Goal: Task Accomplishment & Management: Manage account settings

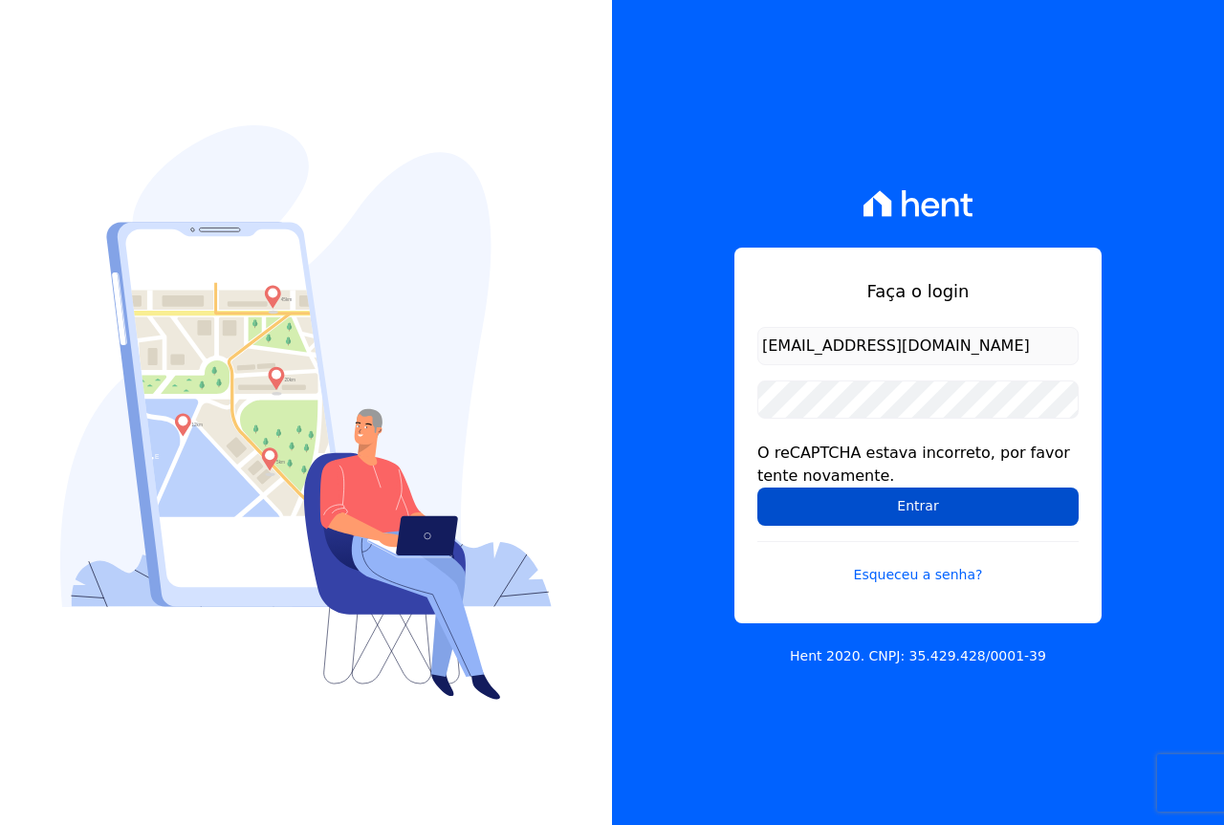
click at [845, 517] on input "Entrar" at bounding box center [917, 507] width 321 height 38
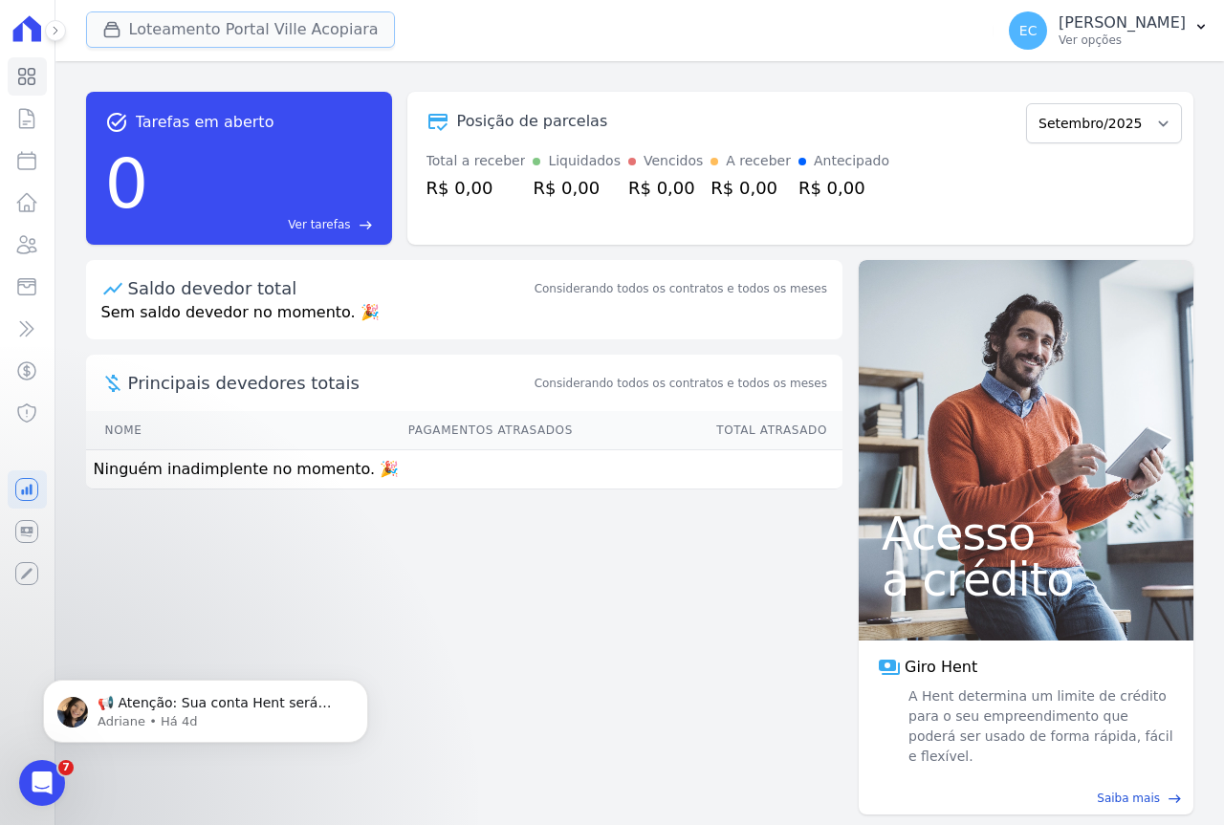
click at [243, 30] on button "Loteamento Portal Ville Acopiara" at bounding box center [240, 29] width 309 height 36
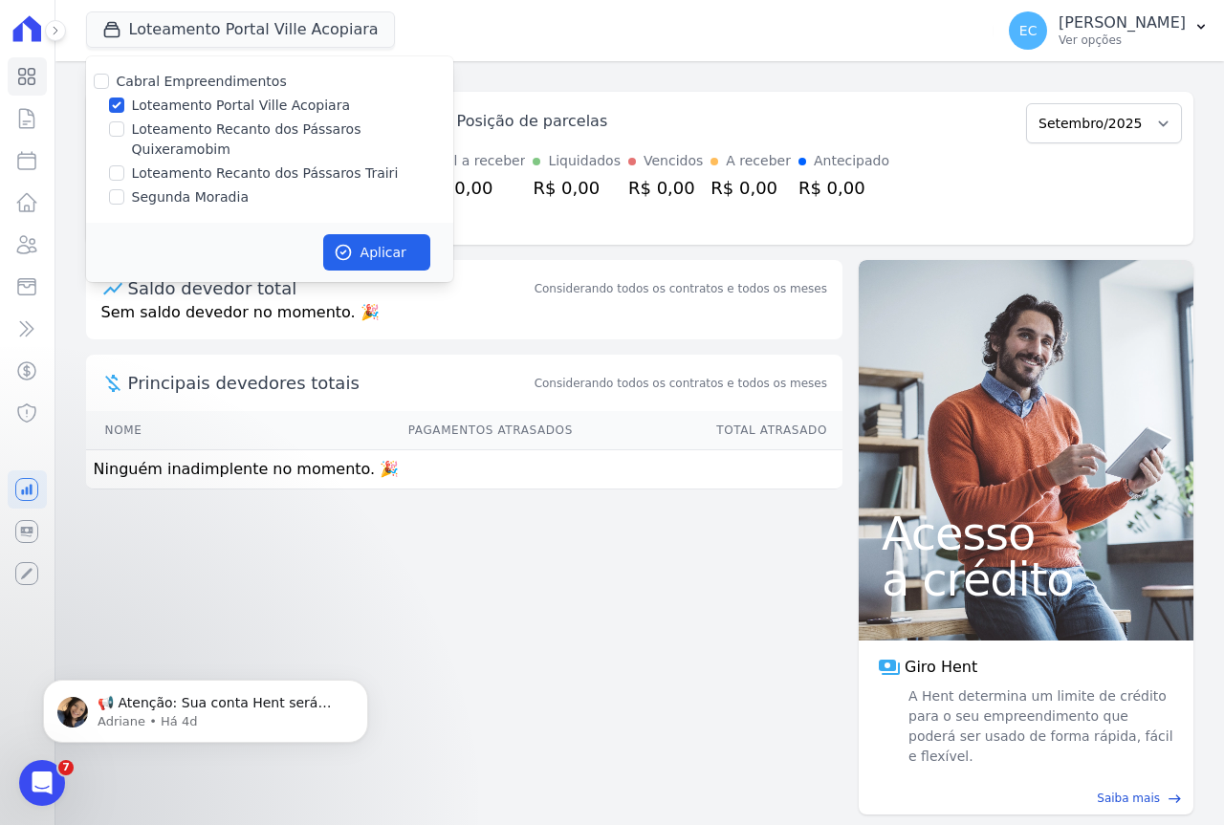
click at [194, 99] on label "Loteamento Portal Ville Acopiara" at bounding box center [241, 106] width 218 height 20
click at [124, 99] on input "Loteamento Portal Ville Acopiara" at bounding box center [116, 105] width 15 height 15
checkbox input "false"
click at [184, 163] on label "Loteamento Recanto dos Pássaros Trairi" at bounding box center [265, 173] width 267 height 20
click at [124, 165] on input "Loteamento Recanto dos Pássaros Trairi" at bounding box center [116, 172] width 15 height 15
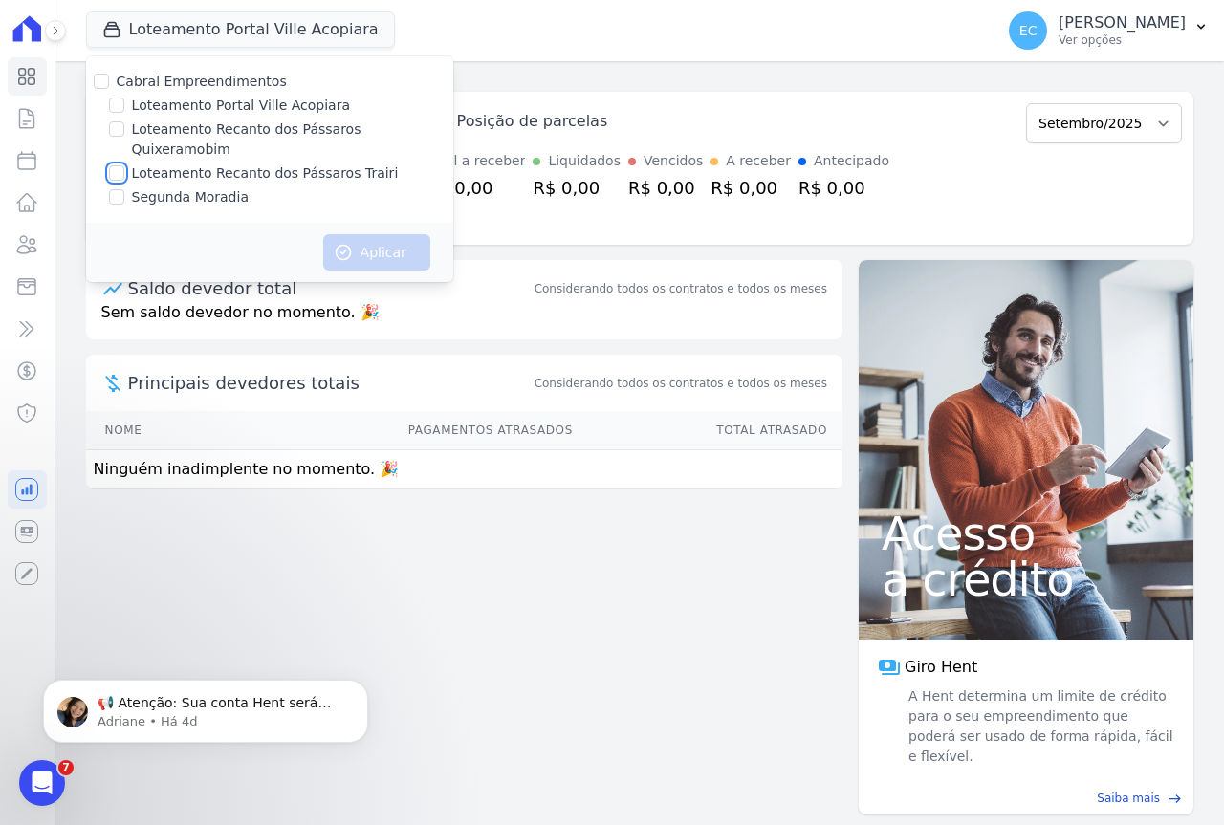
checkbox input "true"
click at [352, 243] on icon "button" at bounding box center [343, 252] width 19 height 19
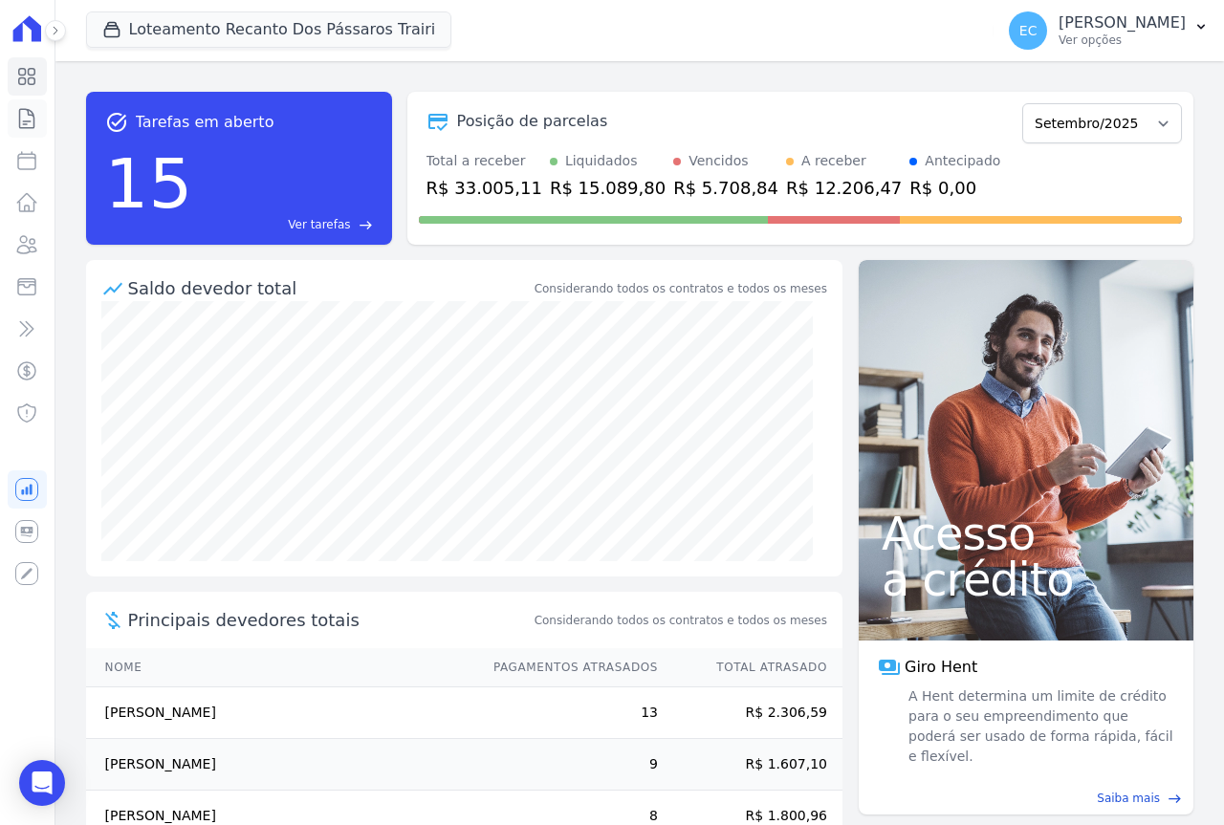
click at [33, 129] on icon at bounding box center [26, 118] width 23 height 23
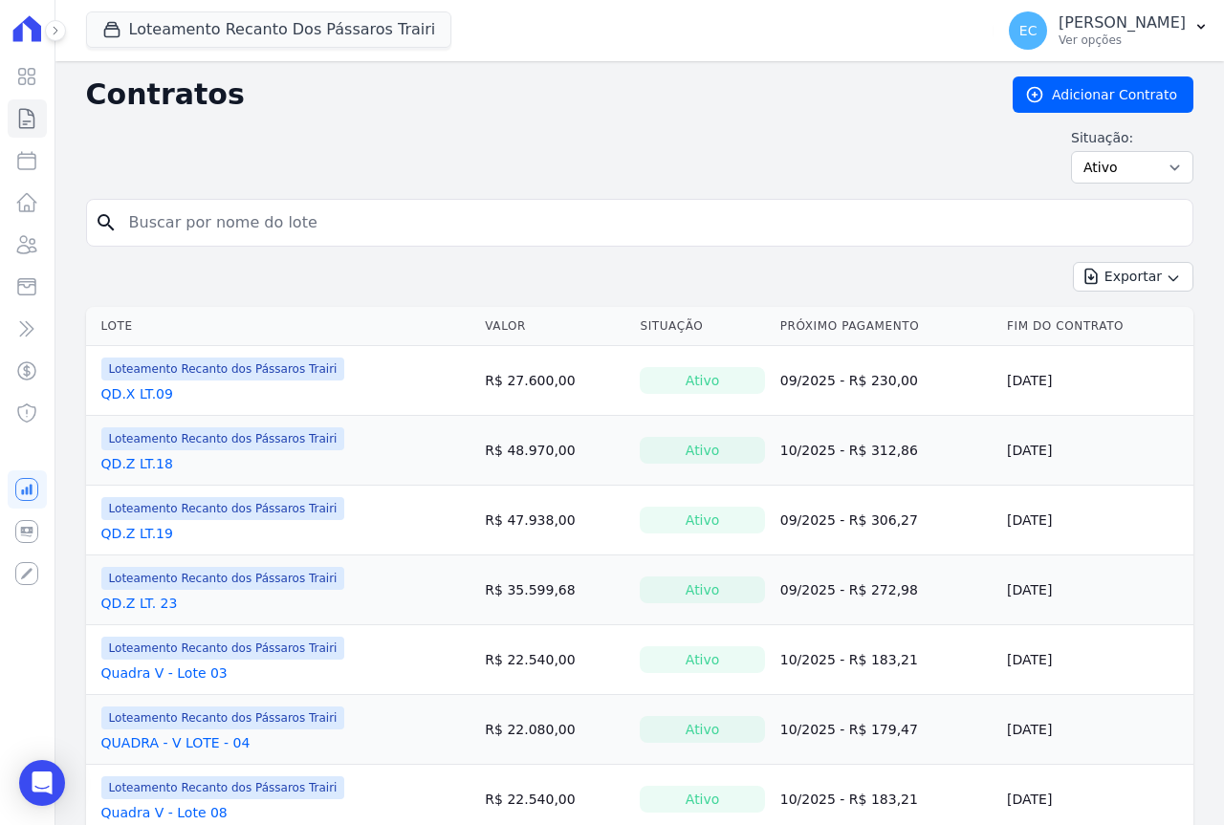
click at [232, 230] on input "search" at bounding box center [651, 223] width 1067 height 38
type input "40"
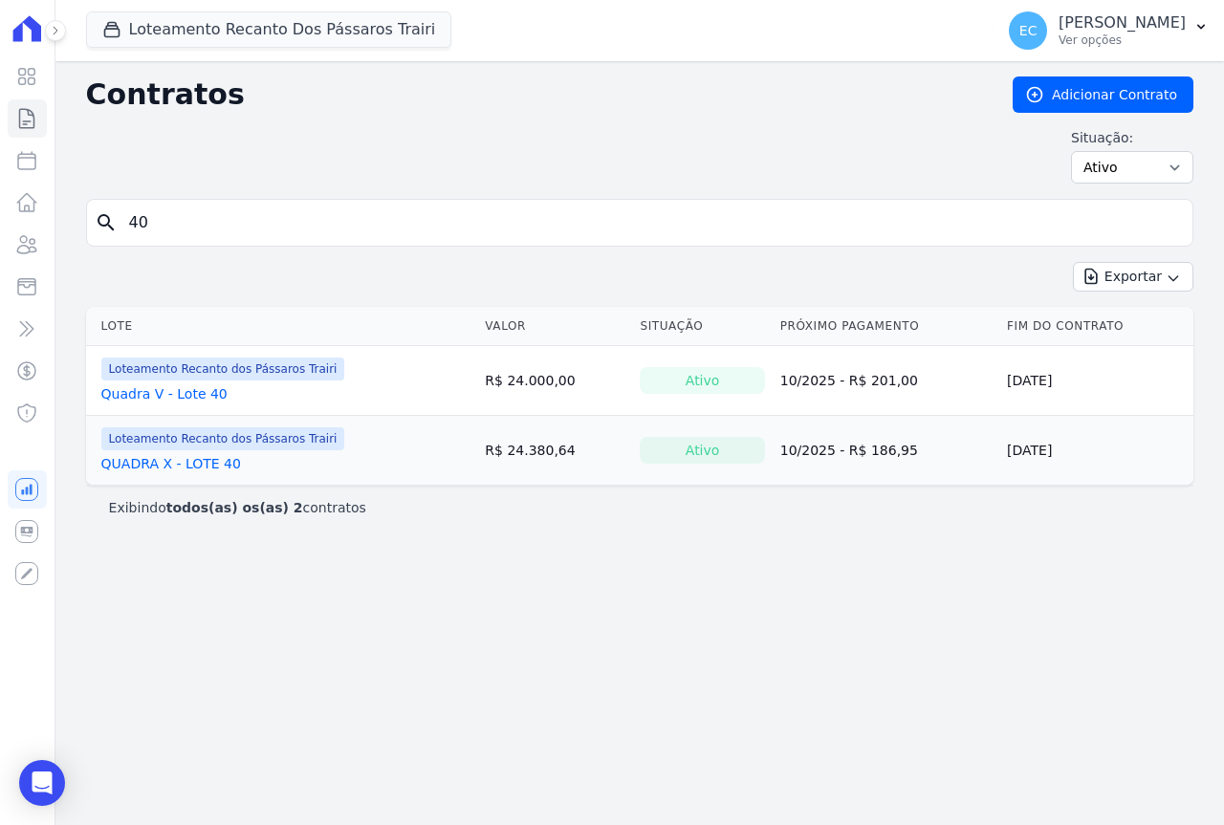
click at [167, 389] on link "Quadra V - Lote 40" at bounding box center [164, 393] width 126 height 19
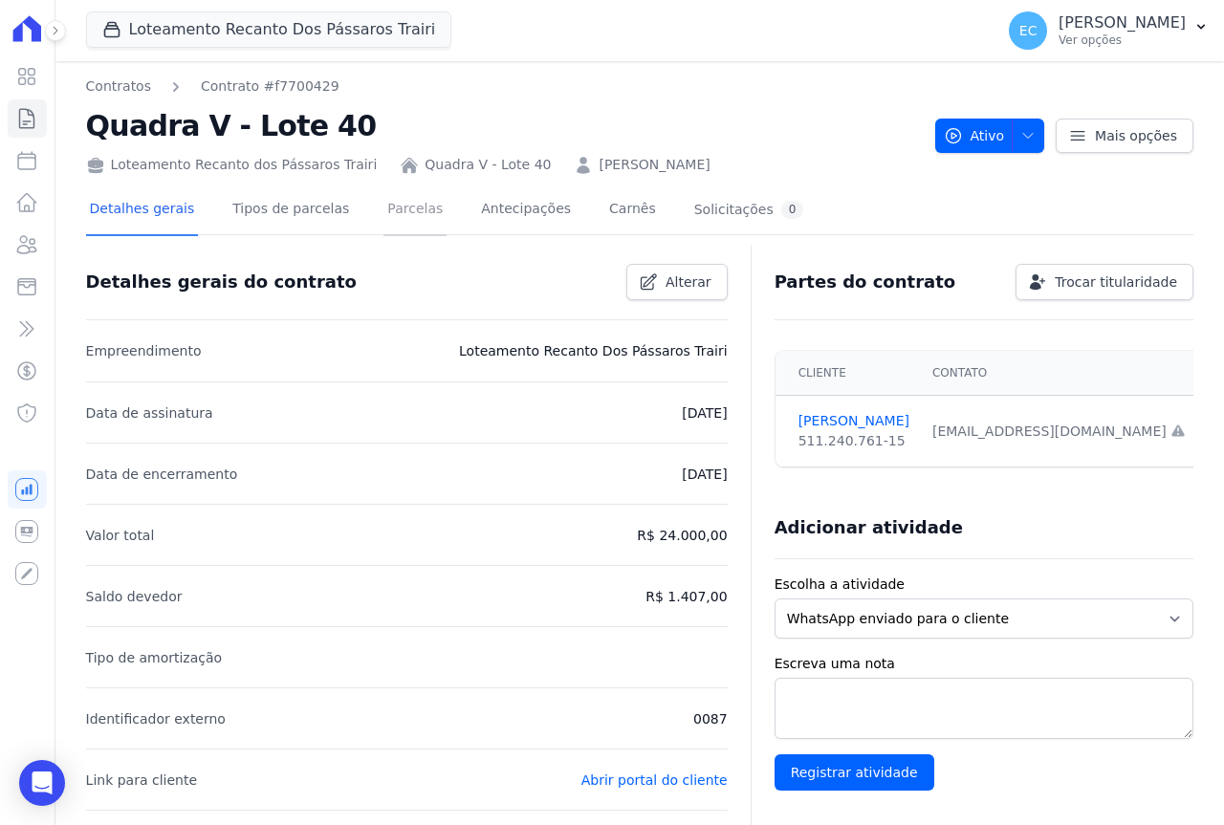
click at [404, 214] on link "Parcelas" at bounding box center [414, 210] width 63 height 51
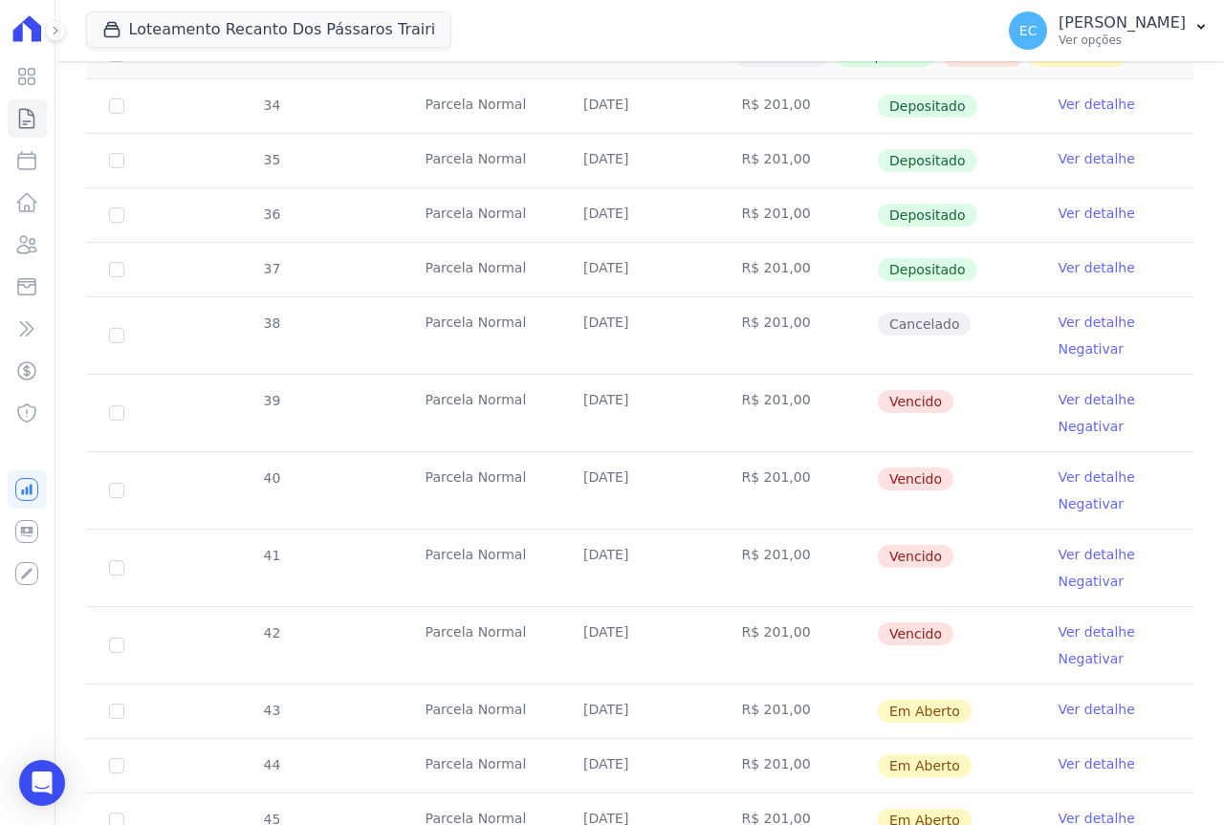
scroll to position [538, 0]
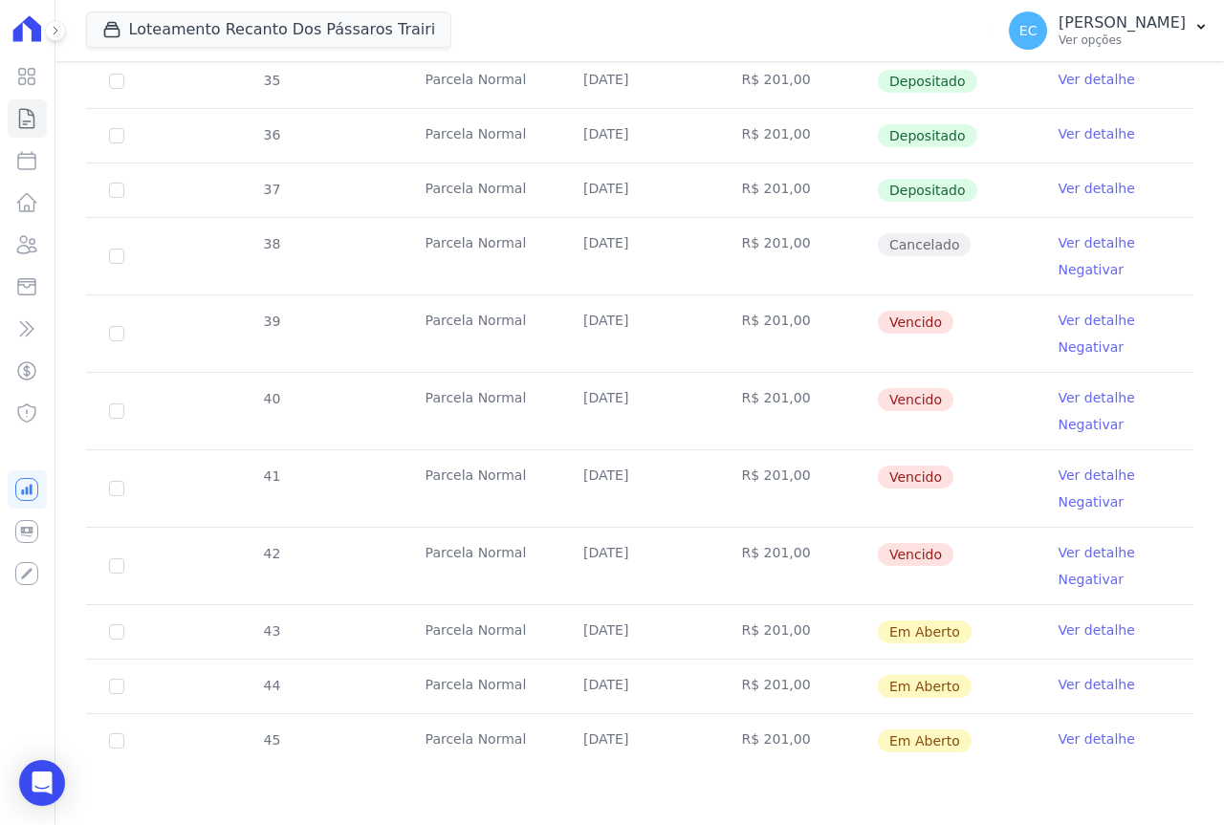
click at [1071, 320] on link "Ver detalhe" at bounding box center [1096, 320] width 76 height 19
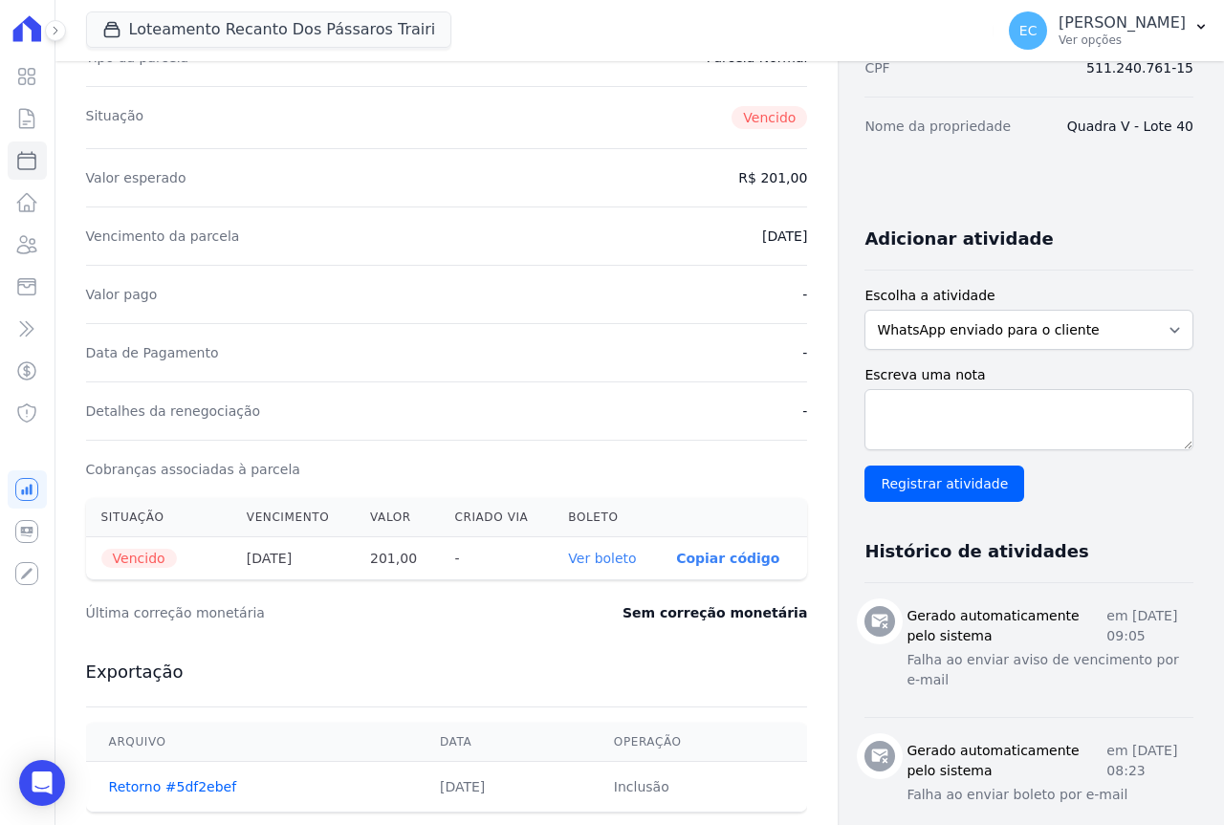
scroll to position [287, 0]
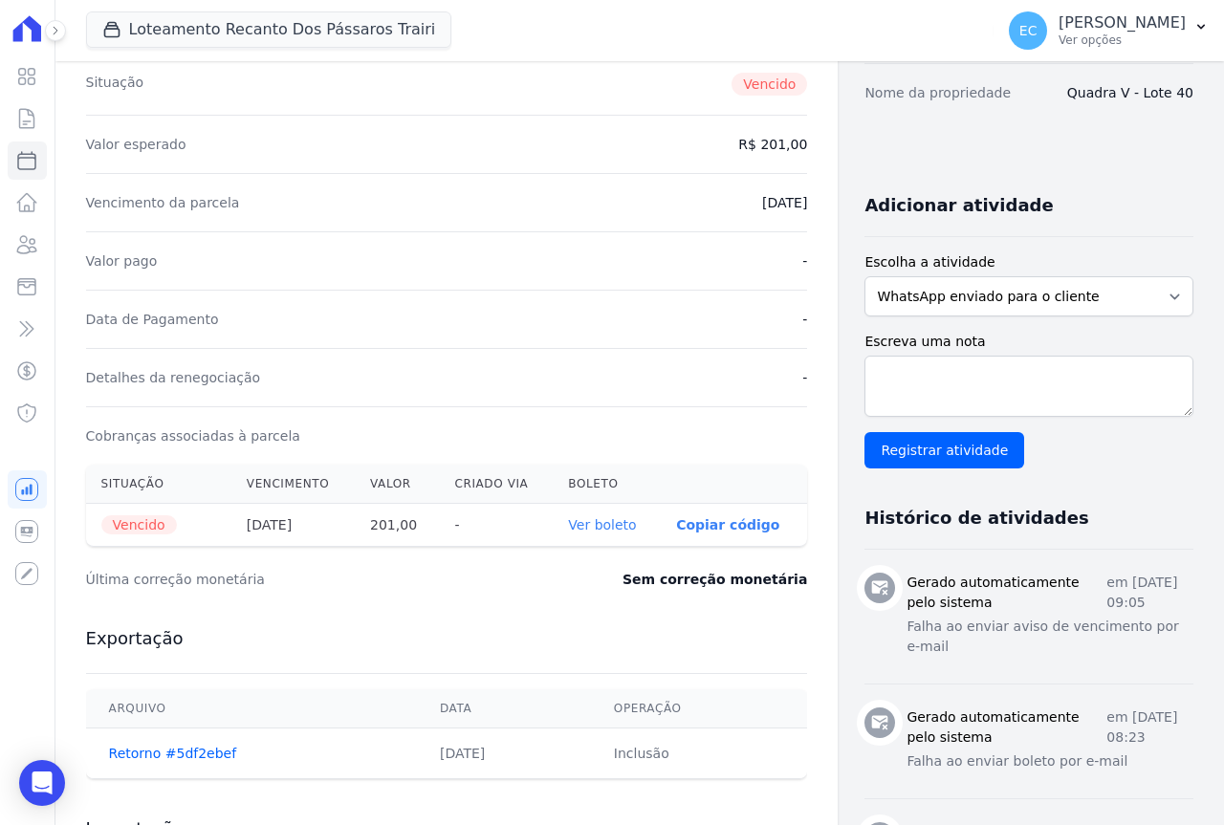
click at [580, 526] on link "Ver boleto" at bounding box center [602, 524] width 68 height 15
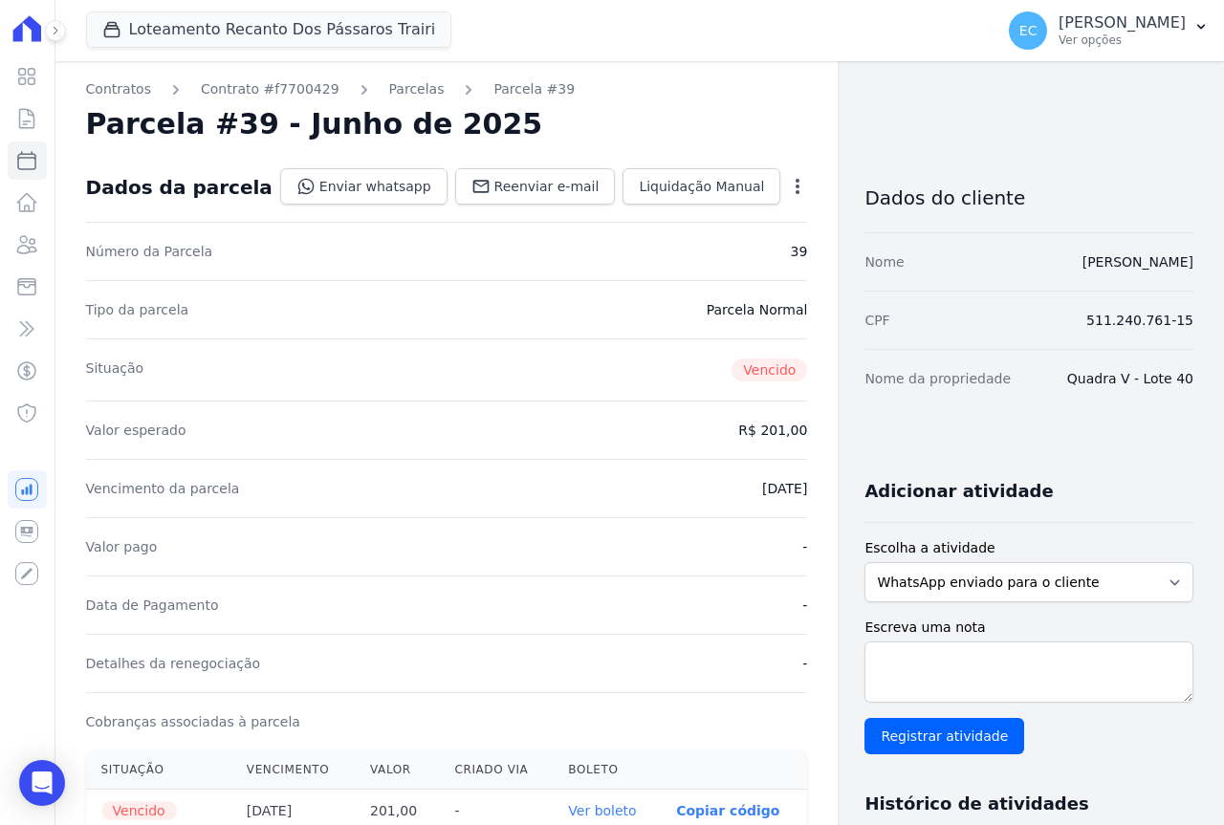
scroll to position [0, 0]
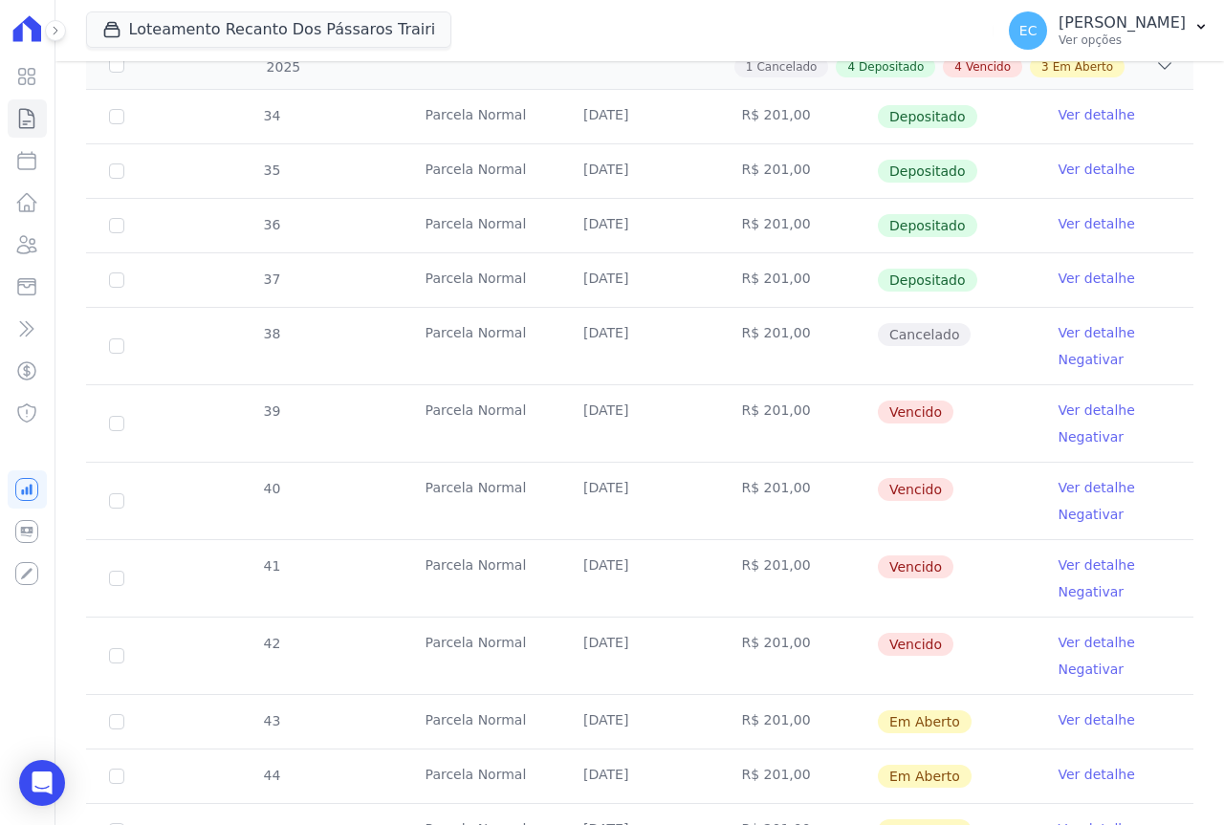
scroll to position [478, 0]
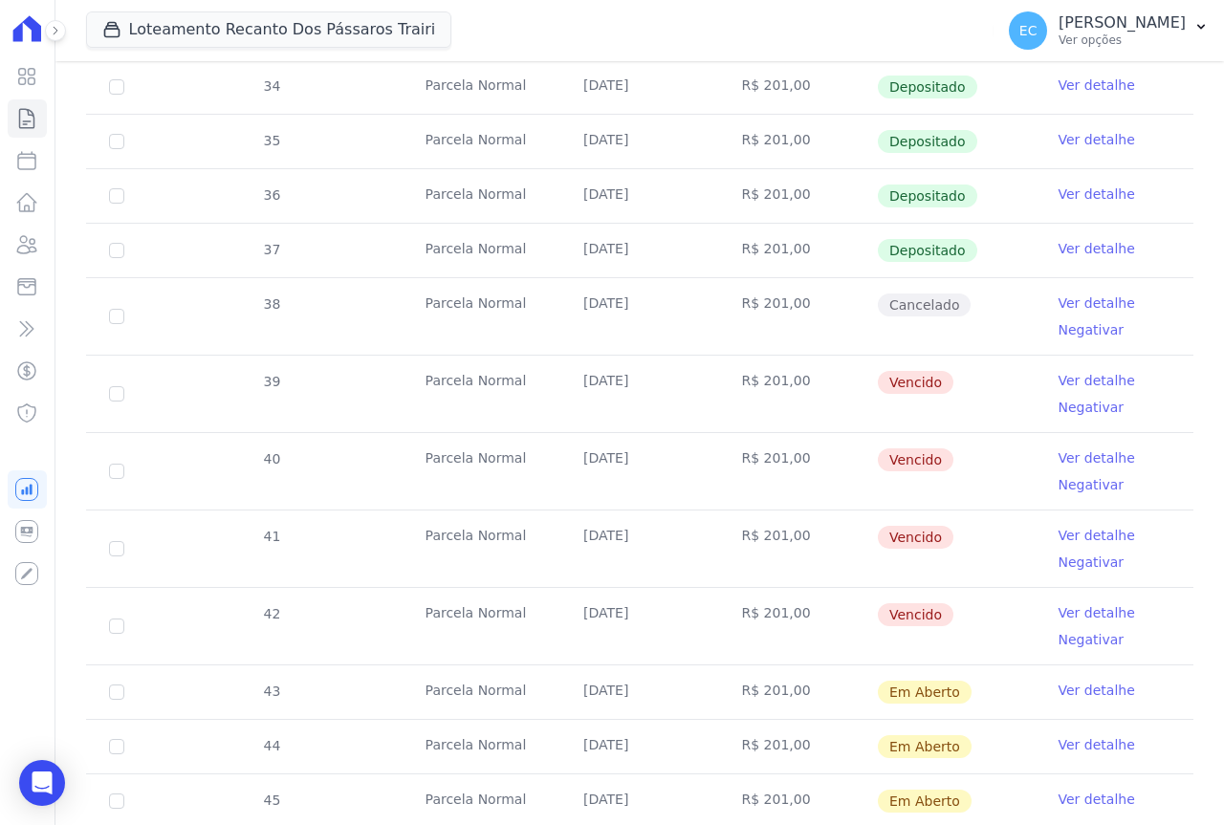
click at [765, 302] on td "R$ 201,00" at bounding box center [798, 316] width 158 height 76
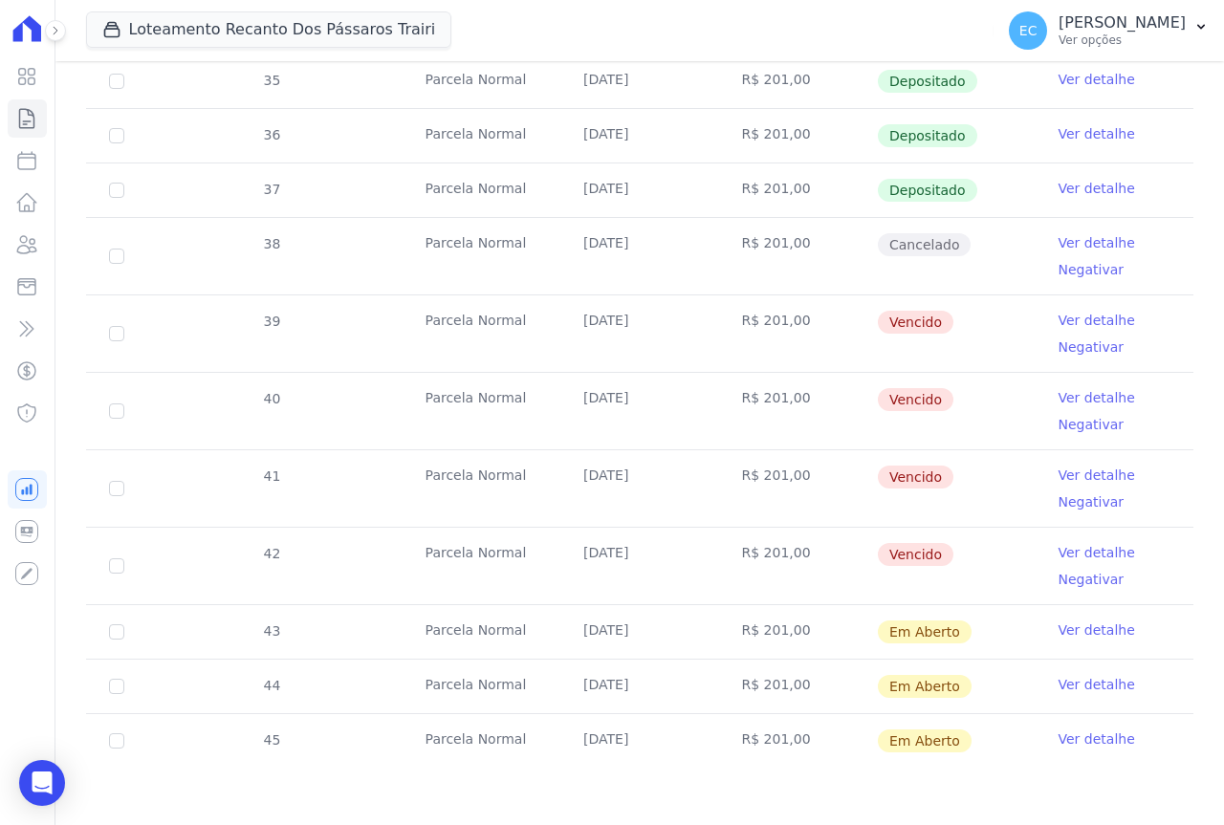
click at [1093, 399] on link "Ver detalhe" at bounding box center [1096, 397] width 76 height 19
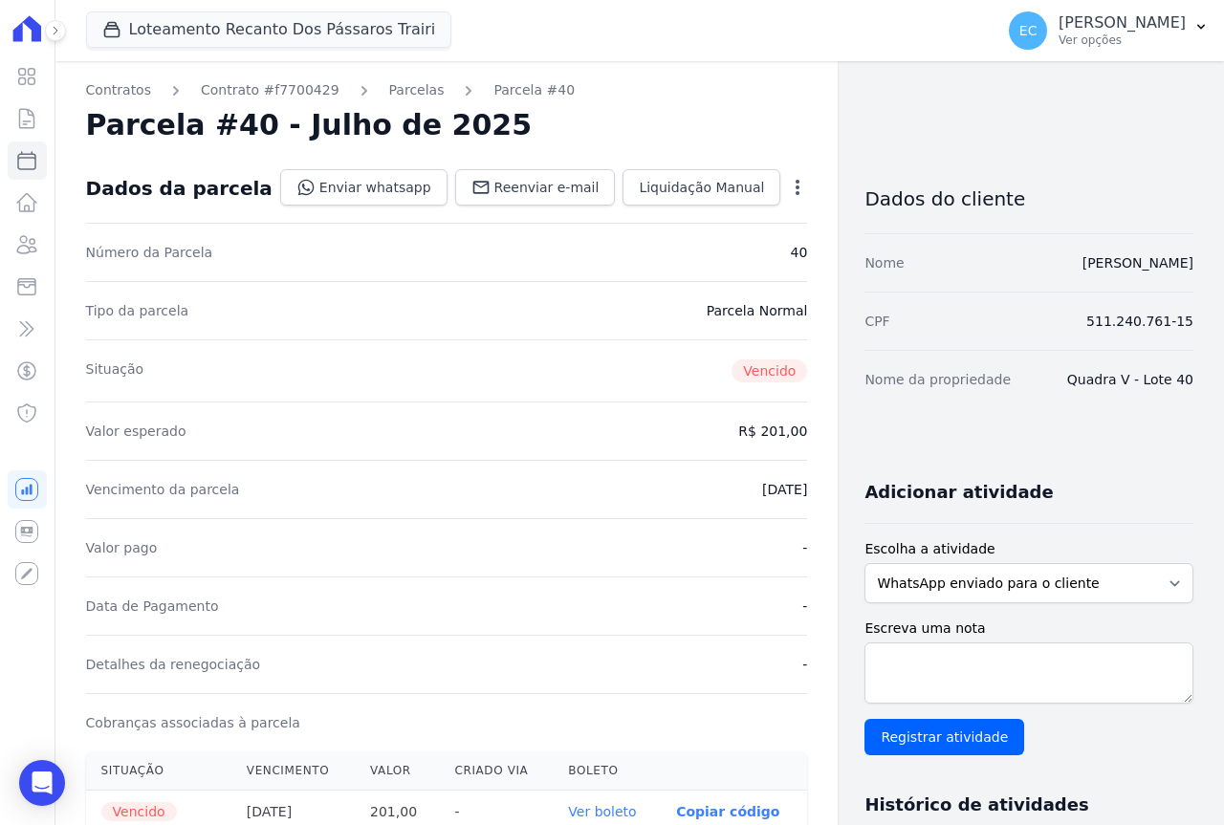
click at [581, 801] on th "Ver boleto" at bounding box center [607, 812] width 108 height 43
click at [583, 811] on link "Ver boleto" at bounding box center [602, 811] width 68 height 15
